Goal: Information Seeking & Learning: Learn about a topic

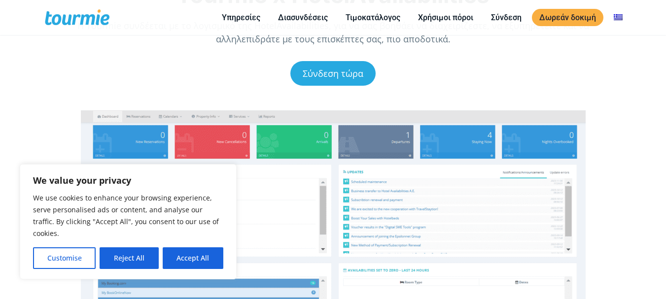
scroll to position [99, 0]
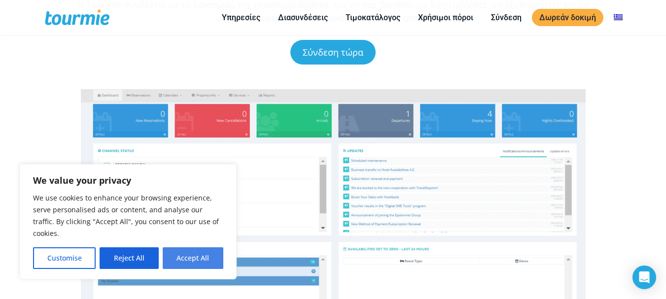
click at [206, 262] on button "Accept All" at bounding box center [193, 258] width 61 height 22
checkbox input "true"
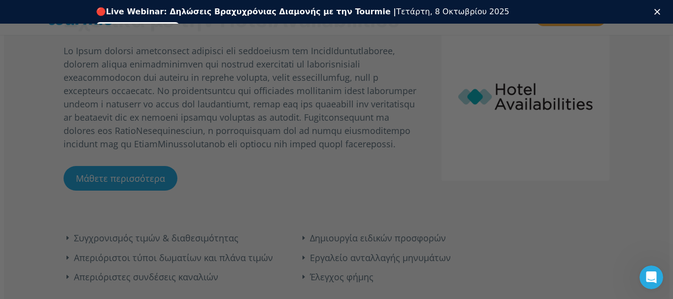
scroll to position [0, 0]
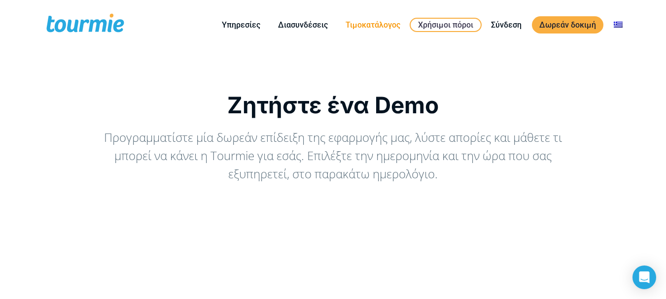
click at [375, 26] on link "Τιμοκατάλογος" at bounding box center [372, 25] width 69 height 12
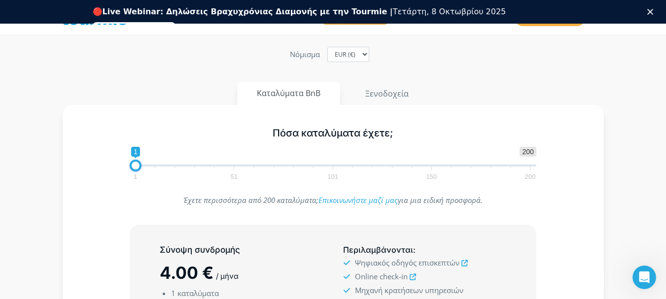
click at [135, 142] on div "Πόσα καταλύματα έχετε; 1 200 0 0 1 1 51 101 150 200 1" at bounding box center [332, 152] width 427 height 64
type input "3"
drag, startPoint x: 135, startPoint y: 167, endPoint x: 139, endPoint y: 169, distance: 5.3
click at [139, 169] on span at bounding box center [140, 166] width 12 height 12
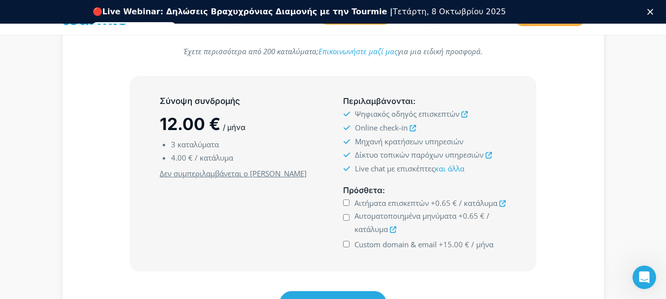
scroll to position [246, 0]
click at [344, 202] on div "Αιτήματα επισκεπτών +0.65 € / κατάλυμα" at bounding box center [424, 205] width 163 height 14
click at [344, 204] on input "Αιτήματα επισκεπτών +0.65 € / κατάλυμα" at bounding box center [346, 204] width 6 height 6
checkbox input "true"
click at [346, 217] on input "Αυτοματοποιημένα μηνύματα +0.65 € / κατάλυμα" at bounding box center [346, 218] width 6 height 6
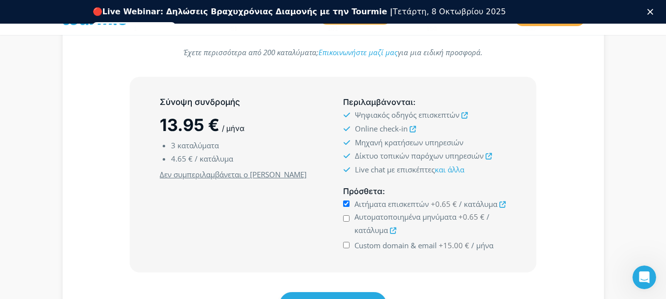
checkbox input "true"
click at [347, 245] on input "Custom domain & email +15.00 € / μήνα" at bounding box center [346, 245] width 6 height 6
click at [348, 244] on input "Custom domain & email +15.00 € / μήνα" at bounding box center [346, 245] width 6 height 6
checkbox input "false"
click at [345, 219] on input "Αυτοματοποιημένα μηνύματα +0.65 € / κατάλυμα" at bounding box center [346, 218] width 6 height 6
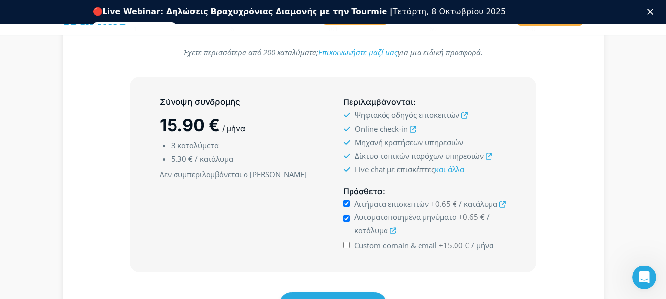
checkbox input "false"
click at [347, 205] on input "Αιτήματα επισκεπτών +0.65 € / κατάλυμα" at bounding box center [346, 204] width 6 height 6
checkbox input "false"
click at [611, 177] on div "Πόσα καταλύματα έχετε; 1 200 0 0 3 1 51 101 150 200 3 Έχετε περισσότερα από 200…" at bounding box center [333, 159] width 562 height 405
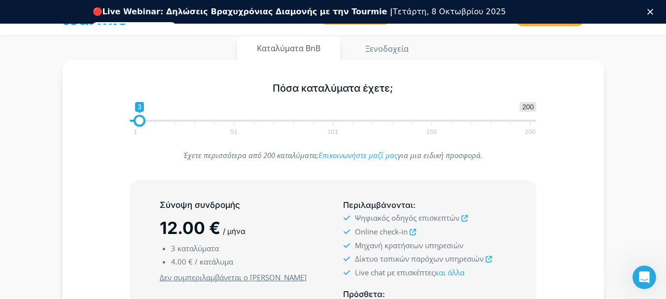
scroll to position [148, 0]
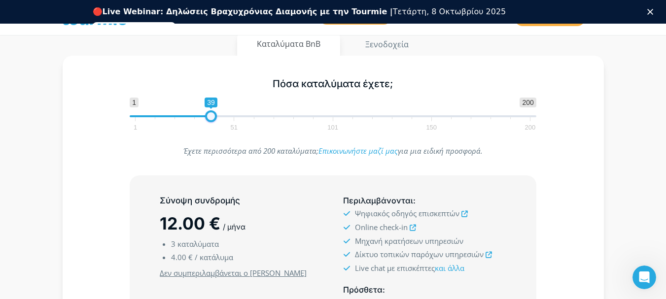
drag, startPoint x: 137, startPoint y: 115, endPoint x: 209, endPoint y: 120, distance: 72.1
click at [209, 120] on span at bounding box center [211, 116] width 12 height 12
type input "1"
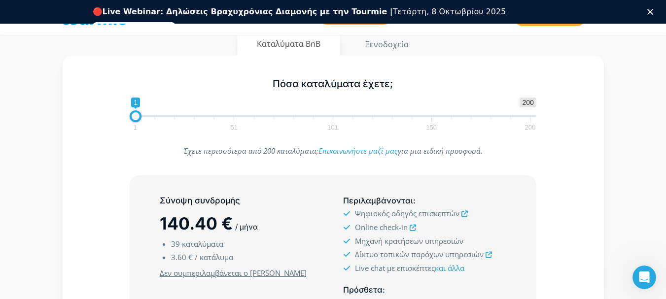
drag, startPoint x: 209, startPoint y: 118, endPoint x: 81, endPoint y: 125, distance: 128.3
click at [81, 125] on div "Πόσα καταλύματα έχετε; 1 200 0 0 1 1 51 101 150 200 1" at bounding box center [333, 102] width 512 height 64
click at [642, 138] on section "Τιμοκατάλογος Επιλέξτε τον αριθμό καταλυμάτων ή δωματίων σας, για να υπολογίσετ…" at bounding box center [333, 184] width 666 height 602
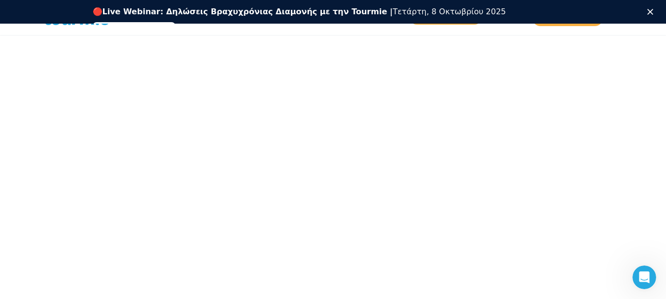
scroll to position [197, 0]
